Goal: Navigation & Orientation: Find specific page/section

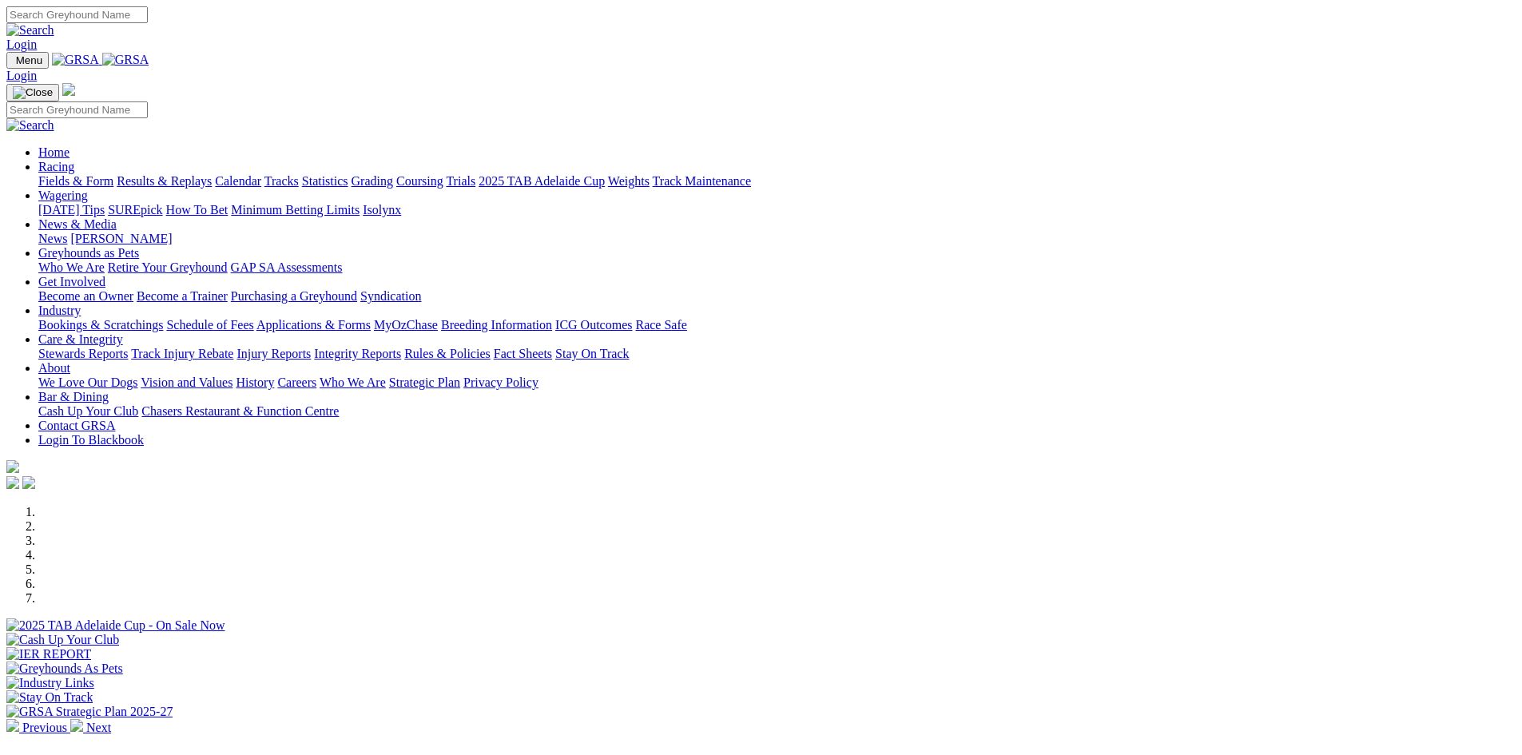
click at [74, 160] on link "Racing" at bounding box center [56, 167] width 36 height 14
click at [88, 188] on link "Wagering" at bounding box center [63, 195] width 50 height 14
click at [74, 160] on link "Racing" at bounding box center [56, 167] width 36 height 14
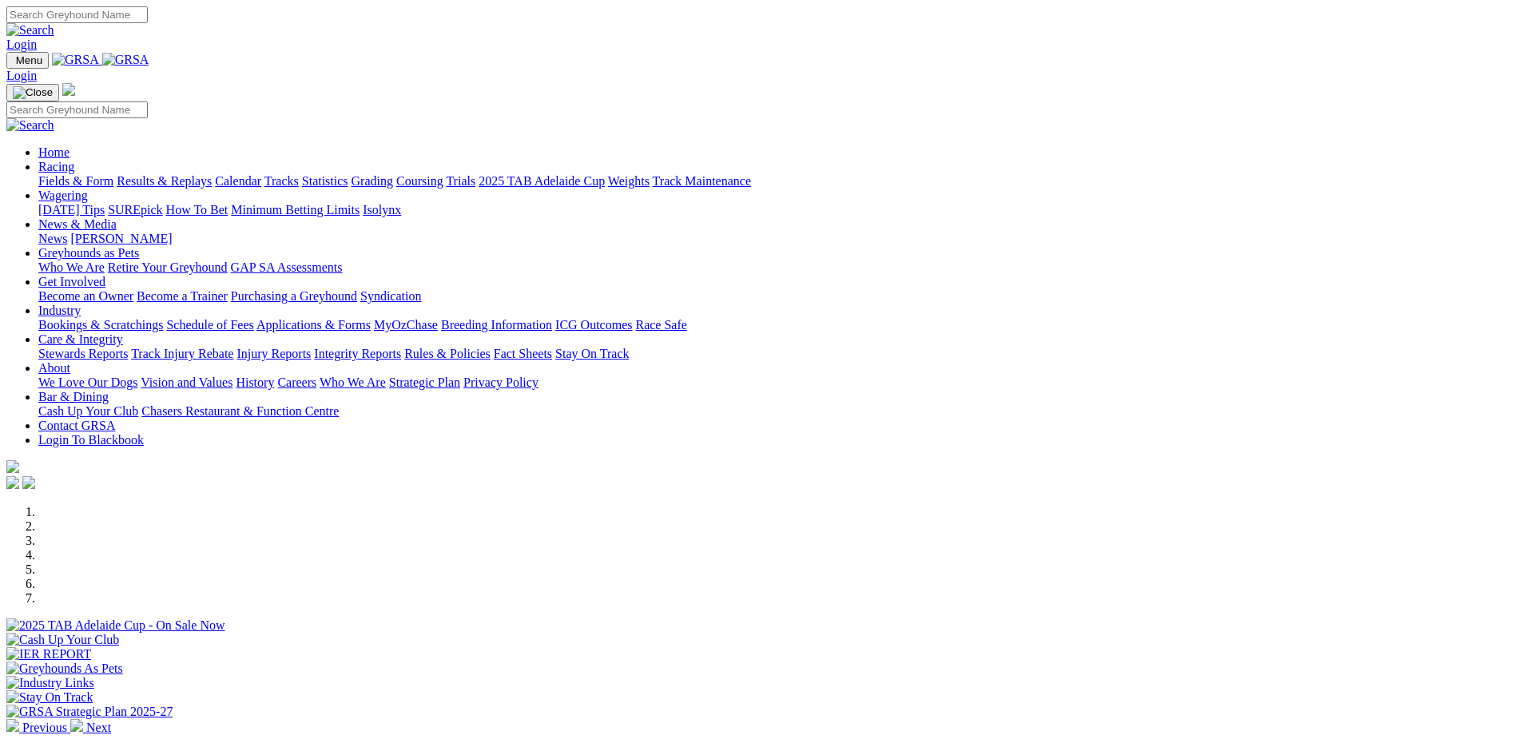
click at [299, 174] on link "Tracks" at bounding box center [281, 181] width 34 height 14
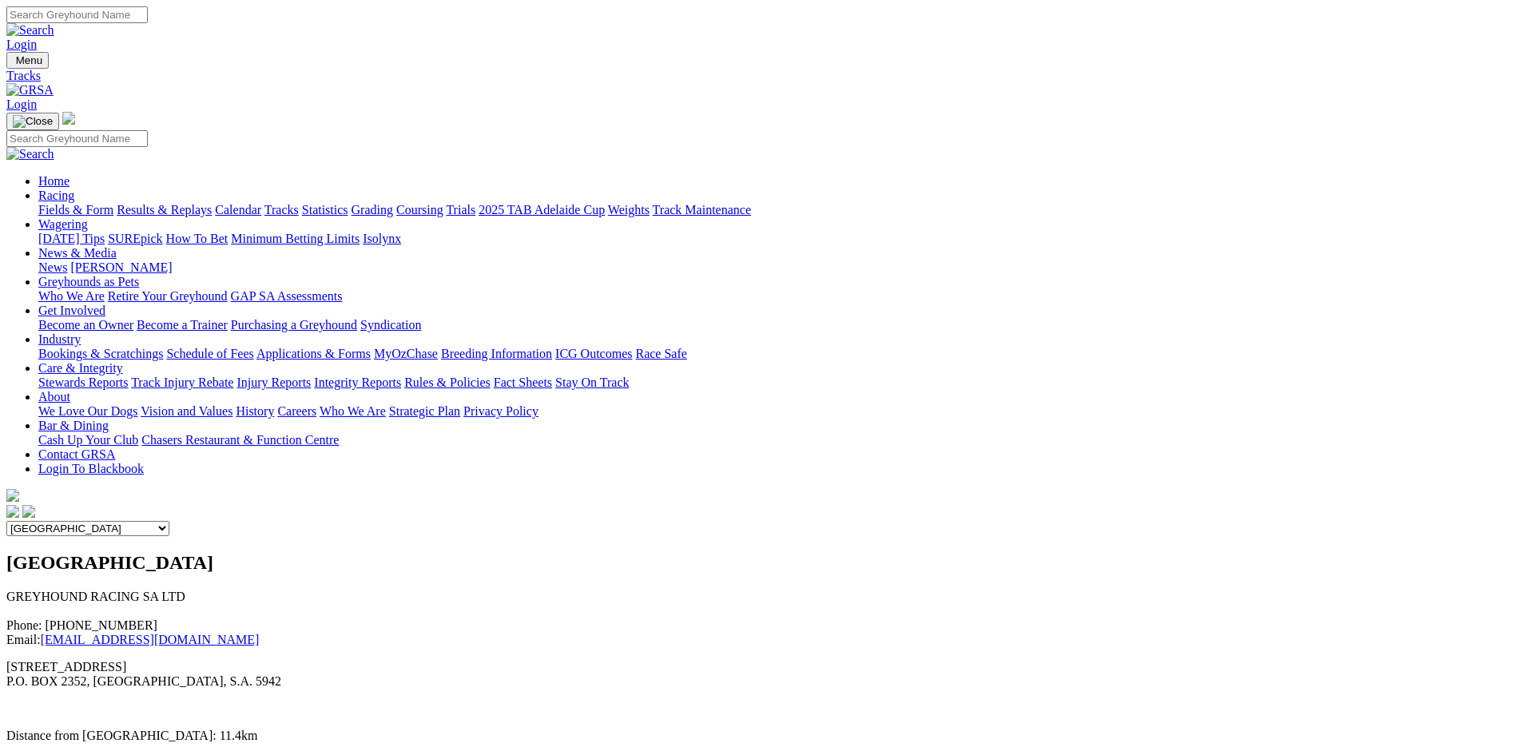
click at [169, 521] on select "Angle Park Gawler Mount Gambier Murray Bridge Virginia GOTBA Coursing" at bounding box center [87, 528] width 163 height 15
click at [212, 203] on link "Results & Replays" at bounding box center [164, 210] width 95 height 14
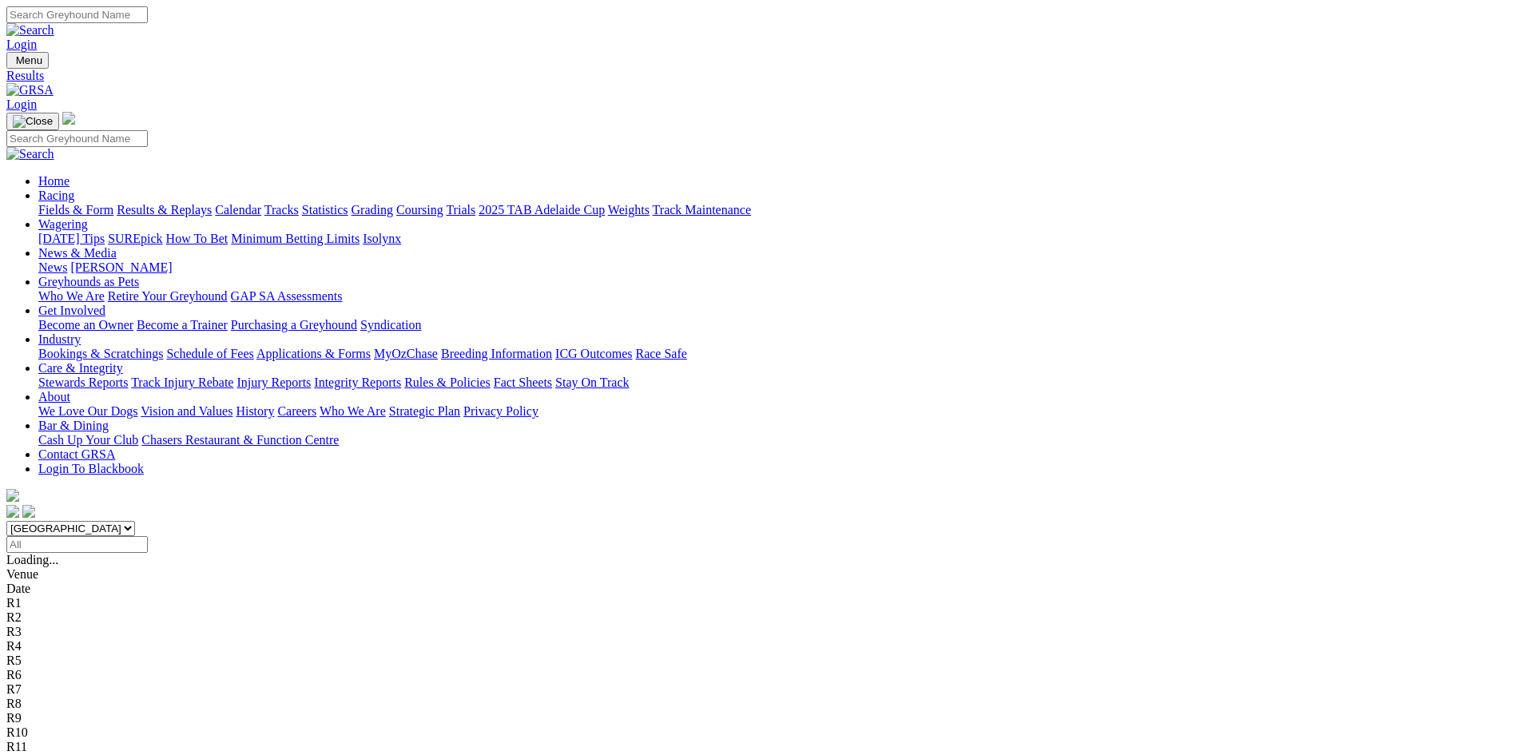
scroll to position [80, 0]
